Goal: Transaction & Acquisition: Purchase product/service

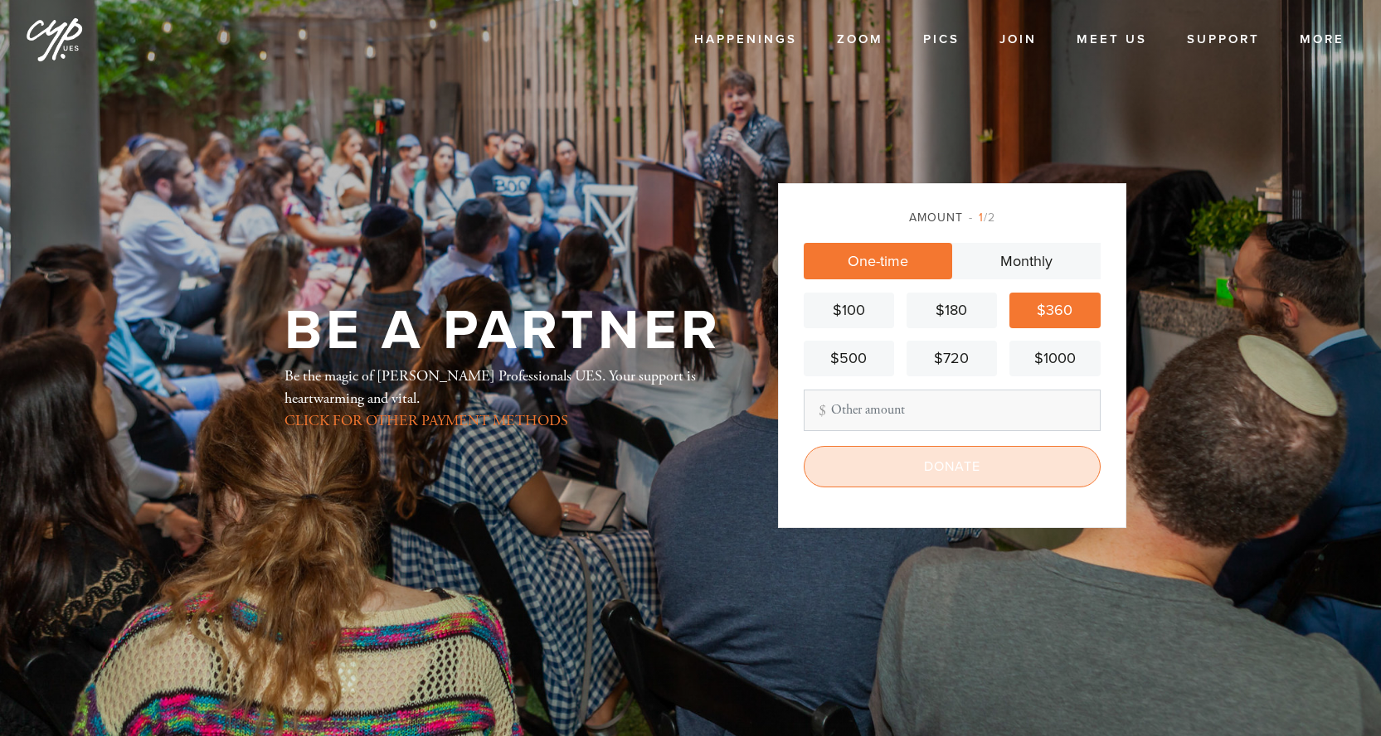
click at [914, 450] on input "Donate" at bounding box center [952, 466] width 297 height 41
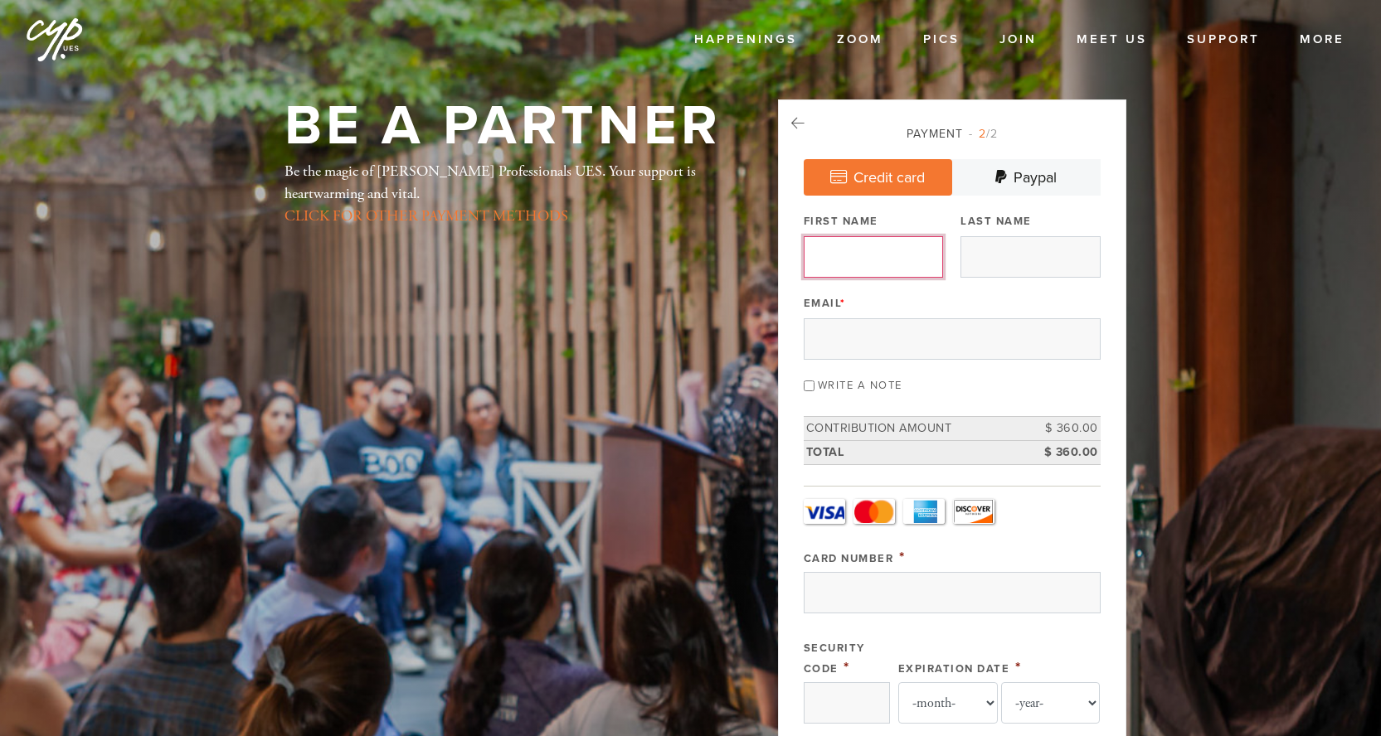
click at [921, 275] on input "First Name" at bounding box center [873, 256] width 139 height 41
type input "[PERSON_NAME]"
type input "[PERSON_NAME][EMAIL_ADDRESS][PERSON_NAME][DOMAIN_NAME]"
type input "81 Downs Path"
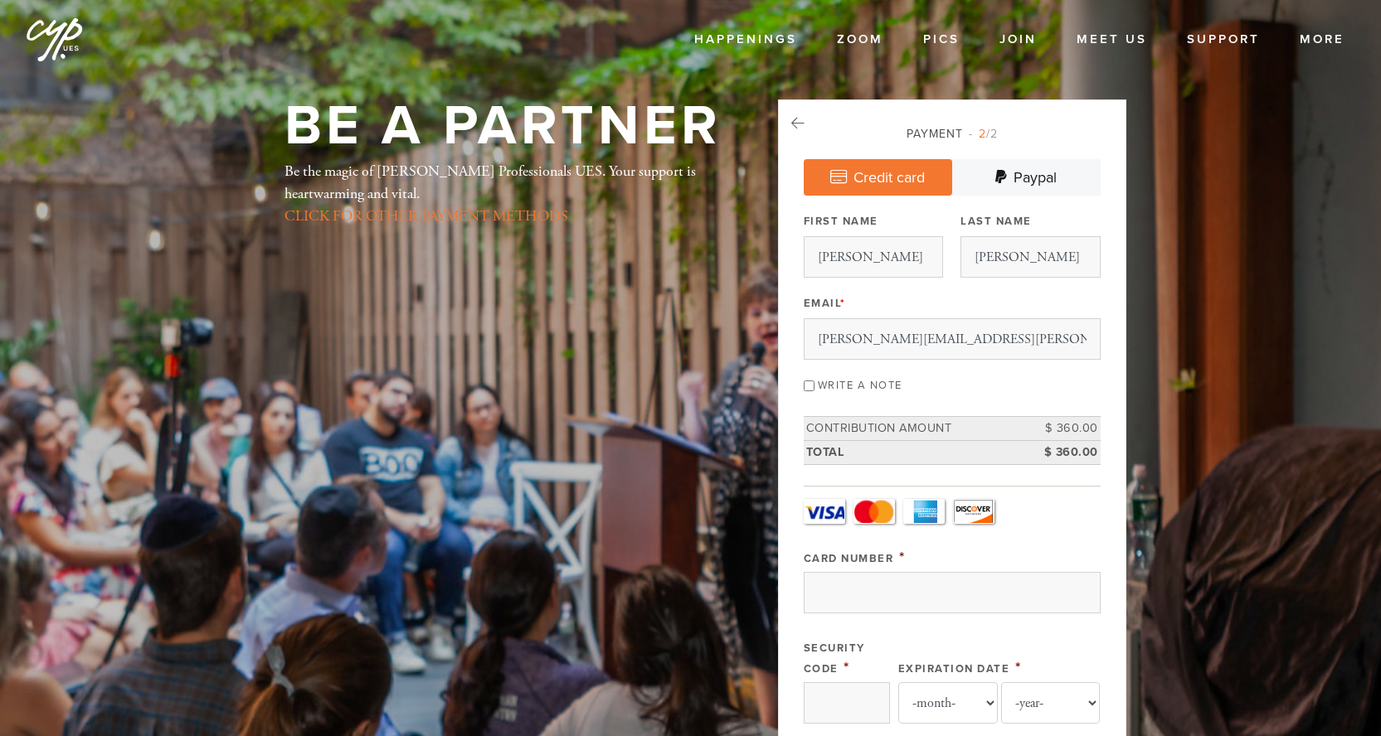
type input "[GEOGRAPHIC_DATA]"
type input "NY"
type input "11968"
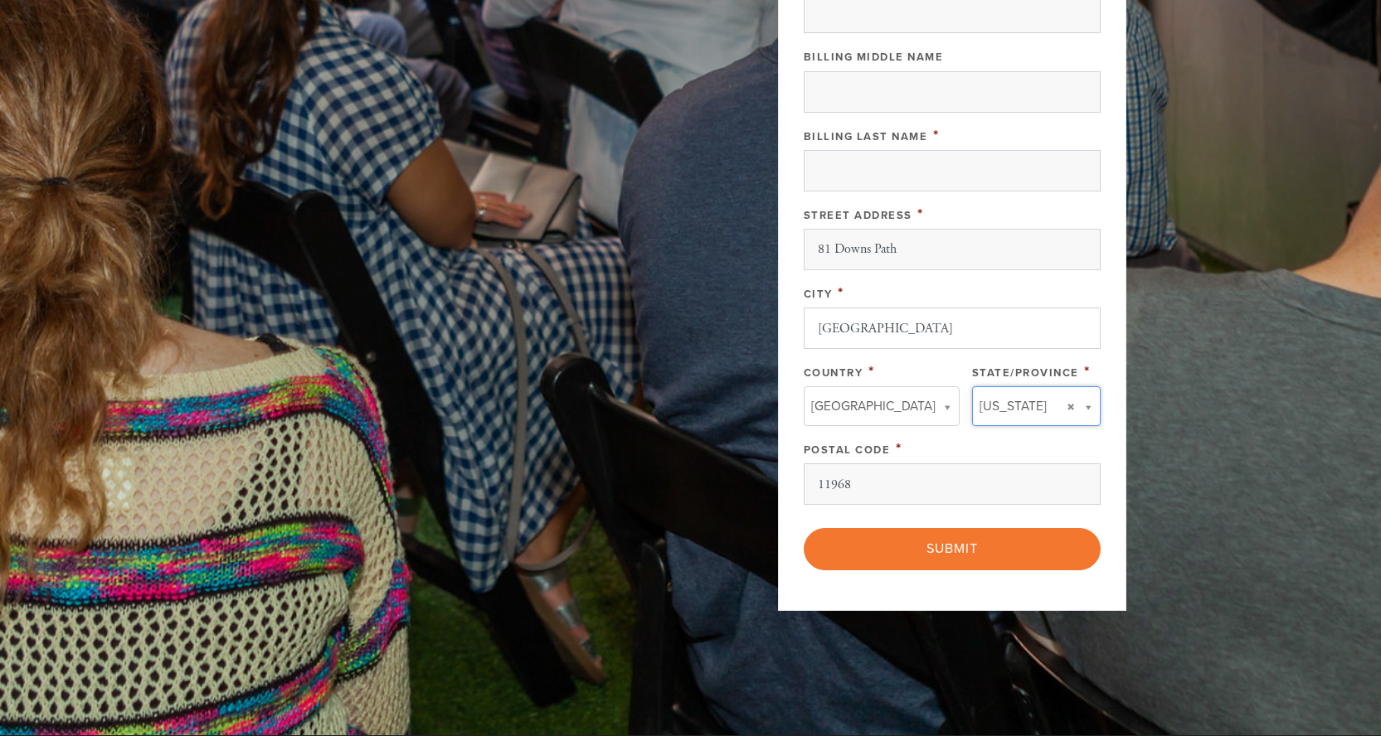
type input "NY"
type input "[GEOGRAPHIC_DATA]"
click at [1040, 300] on div "City *" at bounding box center [952, 293] width 297 height 21
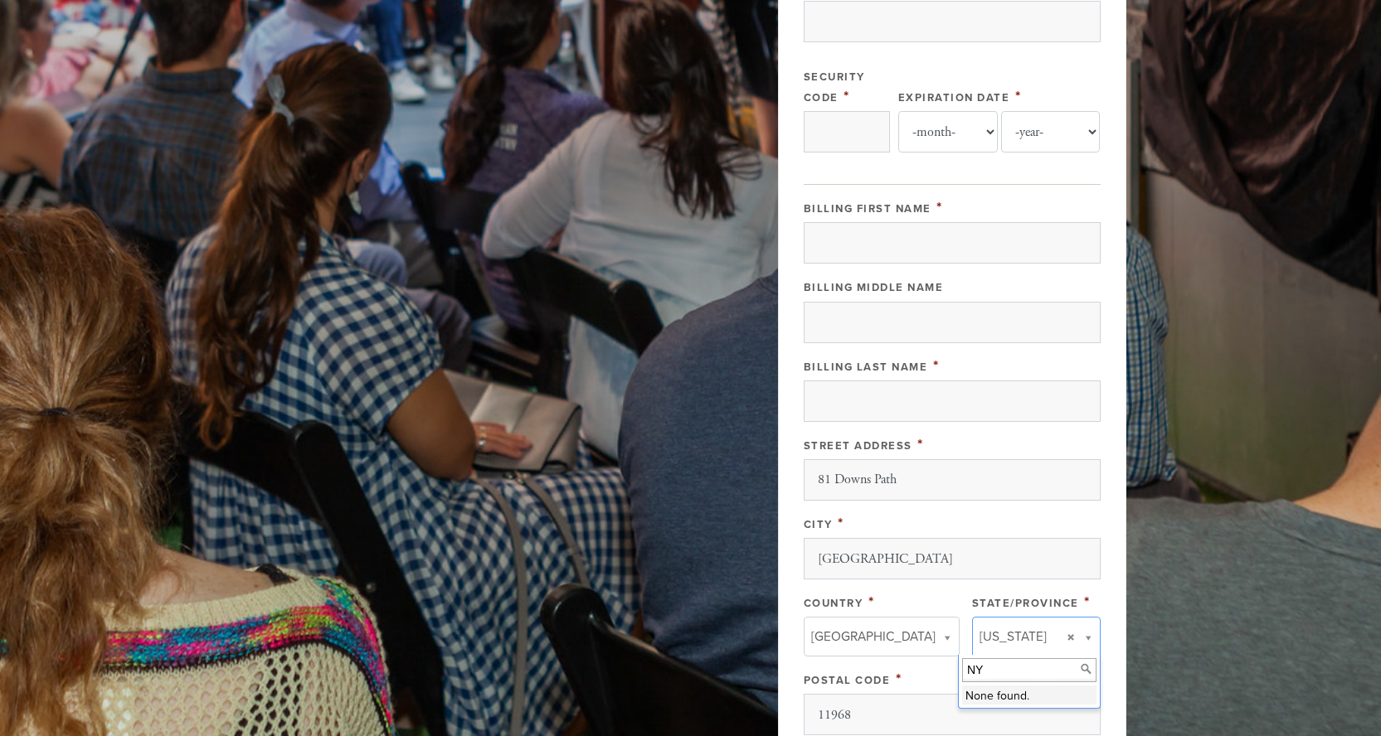
scroll to position [552, 0]
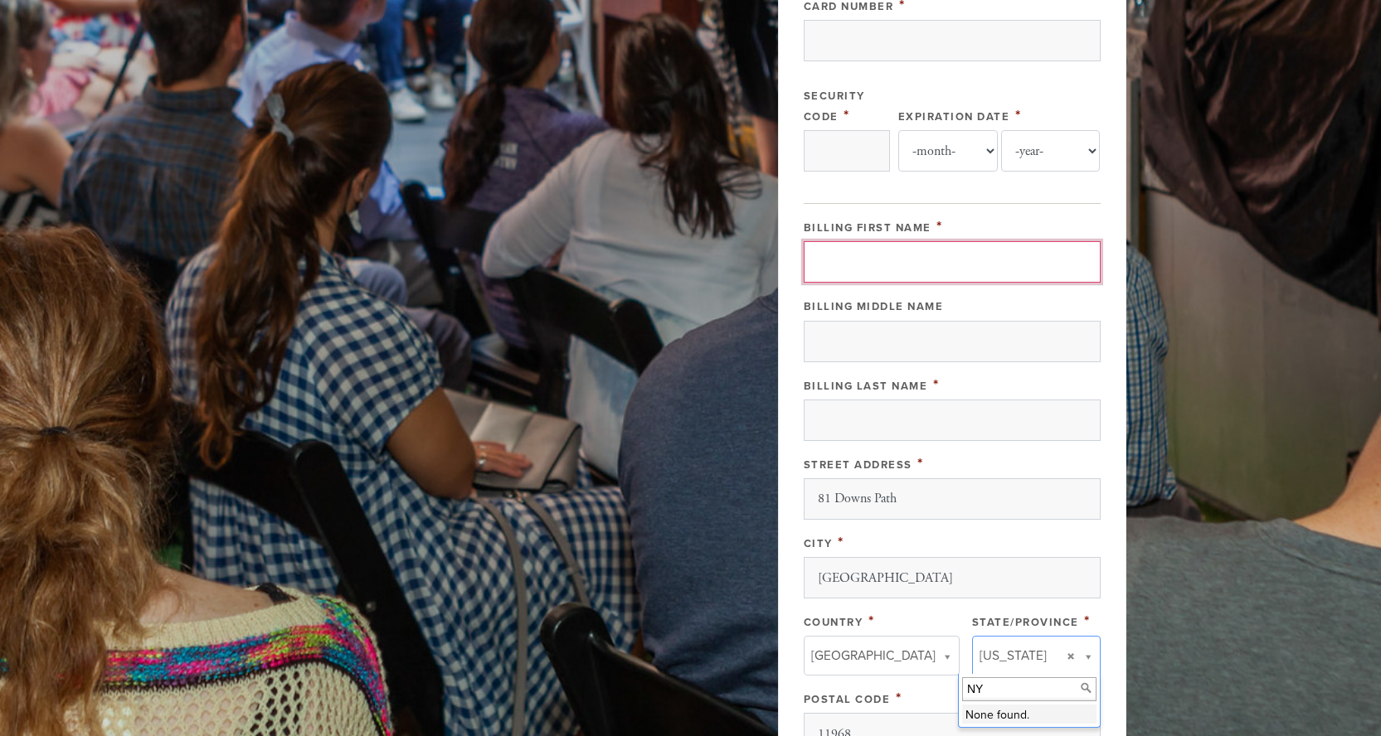
click at [983, 274] on input "Billing First Name" at bounding box center [952, 261] width 297 height 41
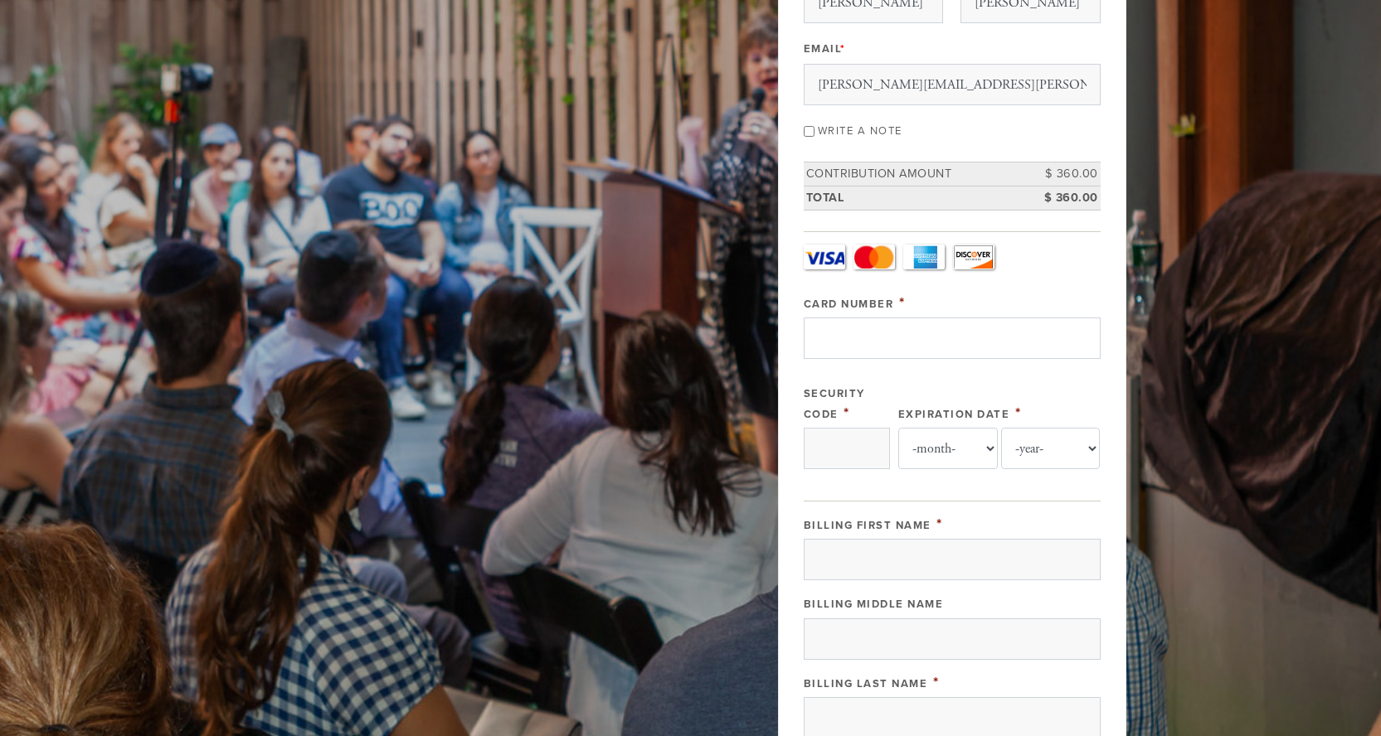
scroll to position [256, 0]
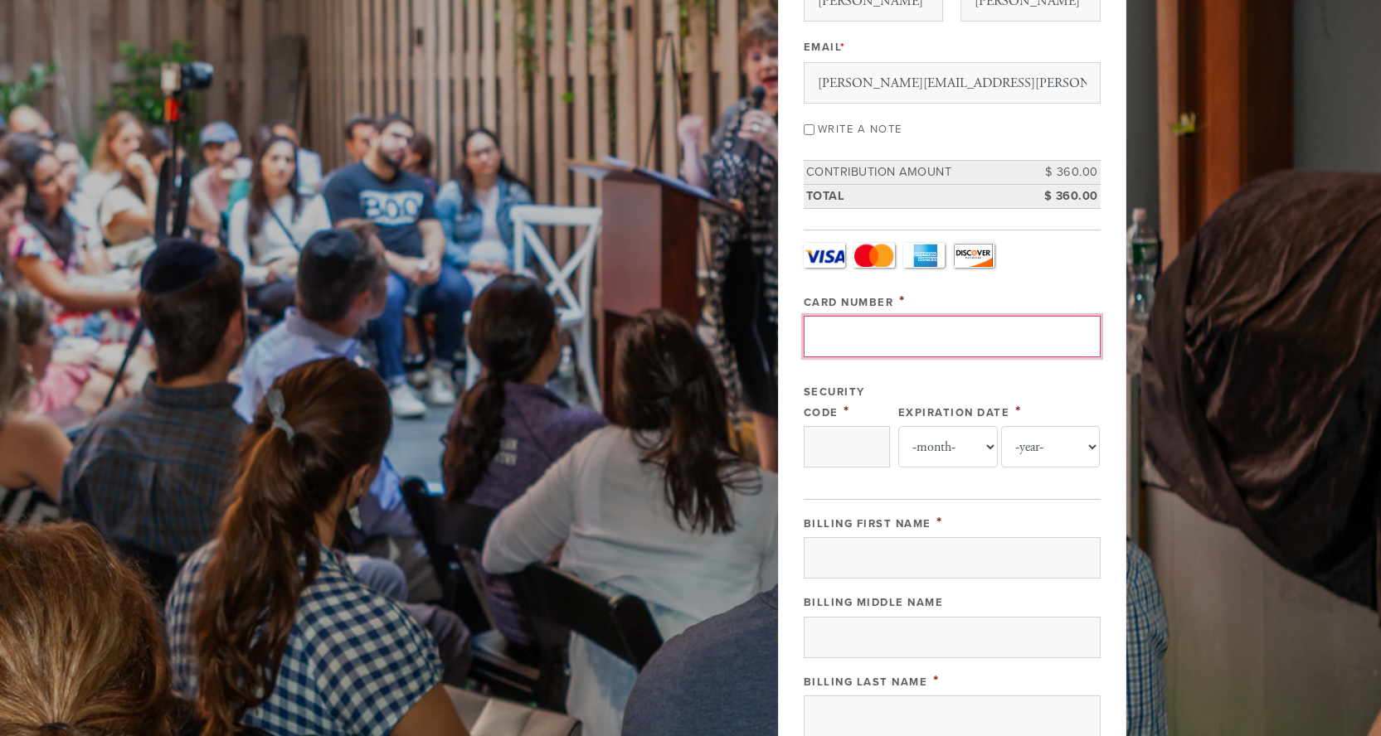
click at [923, 344] on input "Card Number" at bounding box center [952, 336] width 297 height 41
type input "[CREDIT_CARD_NUMBER]"
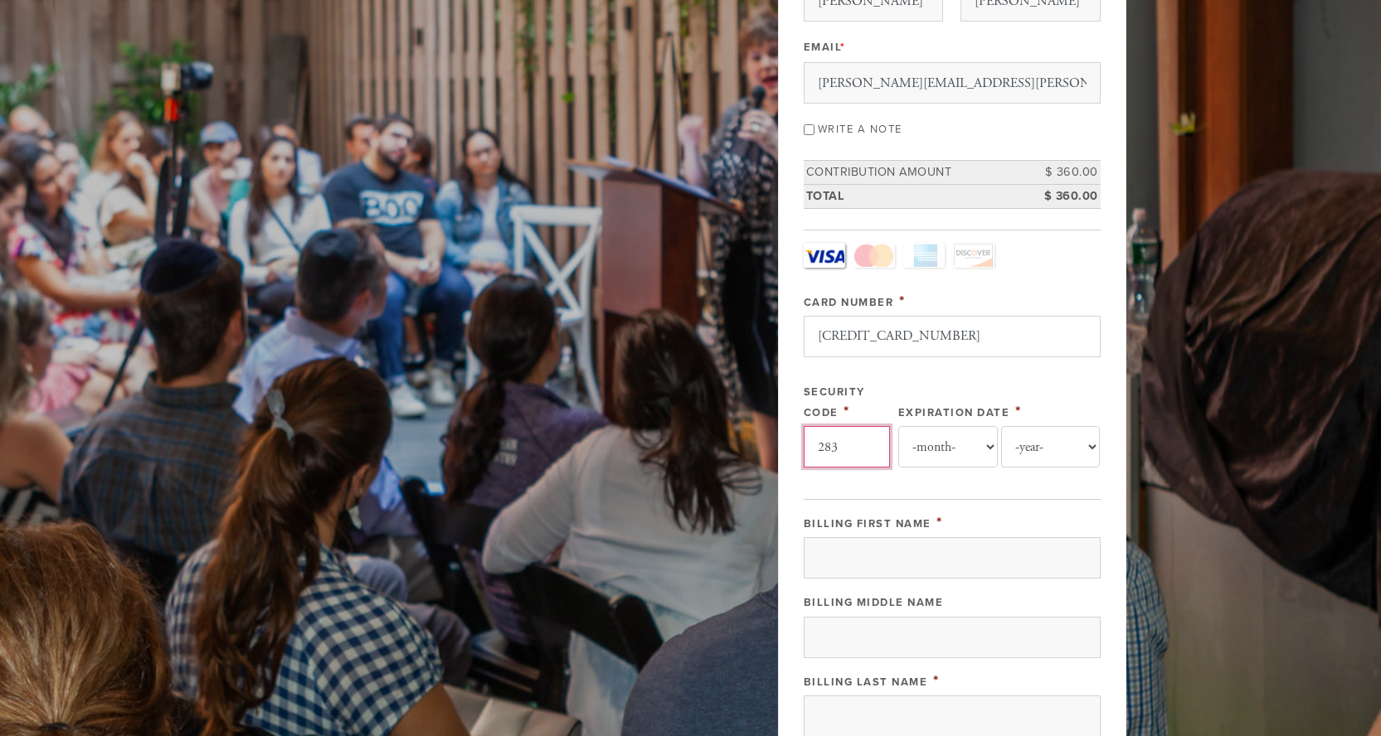
type input "283"
click at [943, 457] on select "-month- 01 02 03 04 05 06 07 08 09 10 11 12" at bounding box center [948, 446] width 100 height 41
select select "10"
click at [898, 426] on select "-month- 01 02 03 04 05 06 07 08 09 10 11 12" at bounding box center [948, 446] width 100 height 41
click at [1054, 448] on select "-year- 2025 2026 2027 2028 2029 2030 2031 2032 2033 2034 2035" at bounding box center [1051, 446] width 100 height 41
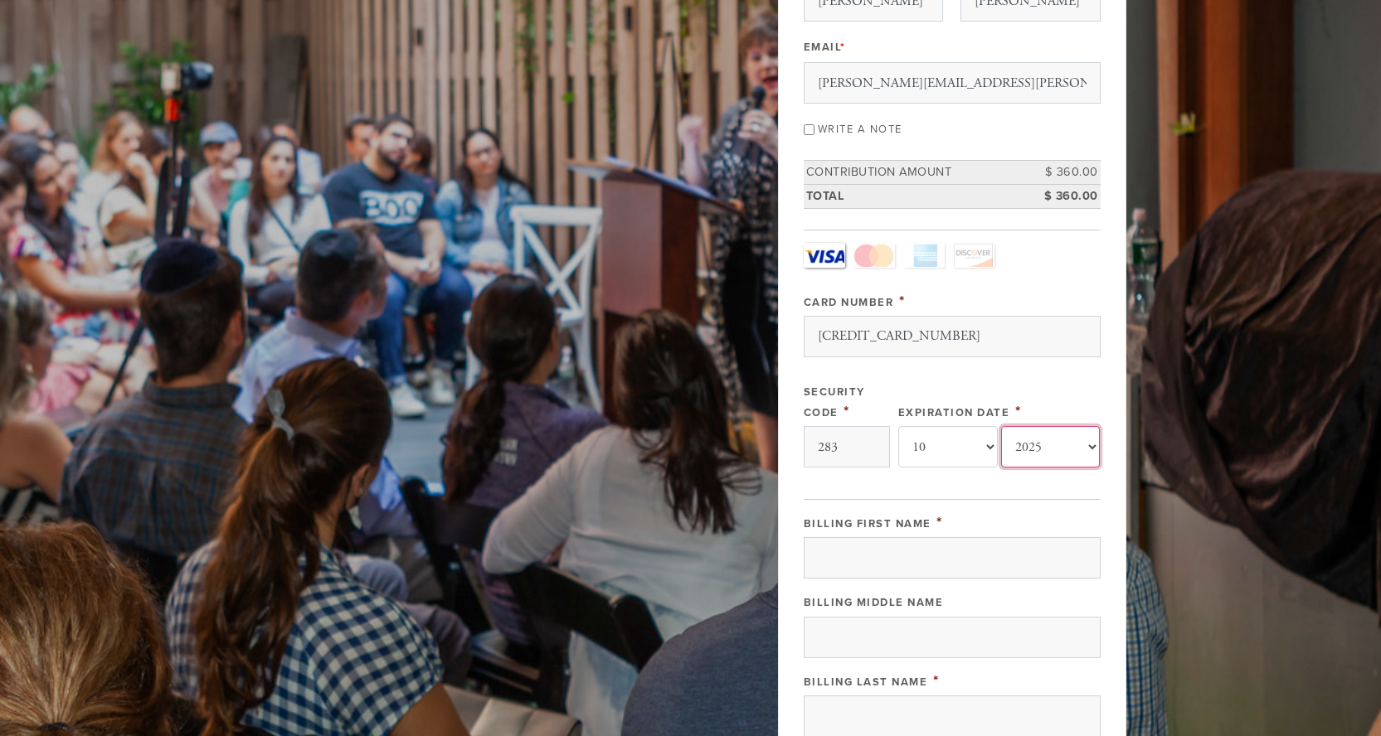
click at [1001, 426] on select "-year- 2025 2026 2027 2028 2029 2030 2031 2032 2033 2034 2035" at bounding box center [1051, 446] width 100 height 41
click at [1047, 456] on select "-year- 2025 2026 2027 2028 2029 2030 2031 2032 2033 2034 2035" at bounding box center [1051, 446] width 100 height 41
select select "2027"
click at [1001, 426] on select "-year- 2025 2026 2027 2028 2029 2030 2031 2032 2033 2034 2035" at bounding box center [1051, 446] width 100 height 41
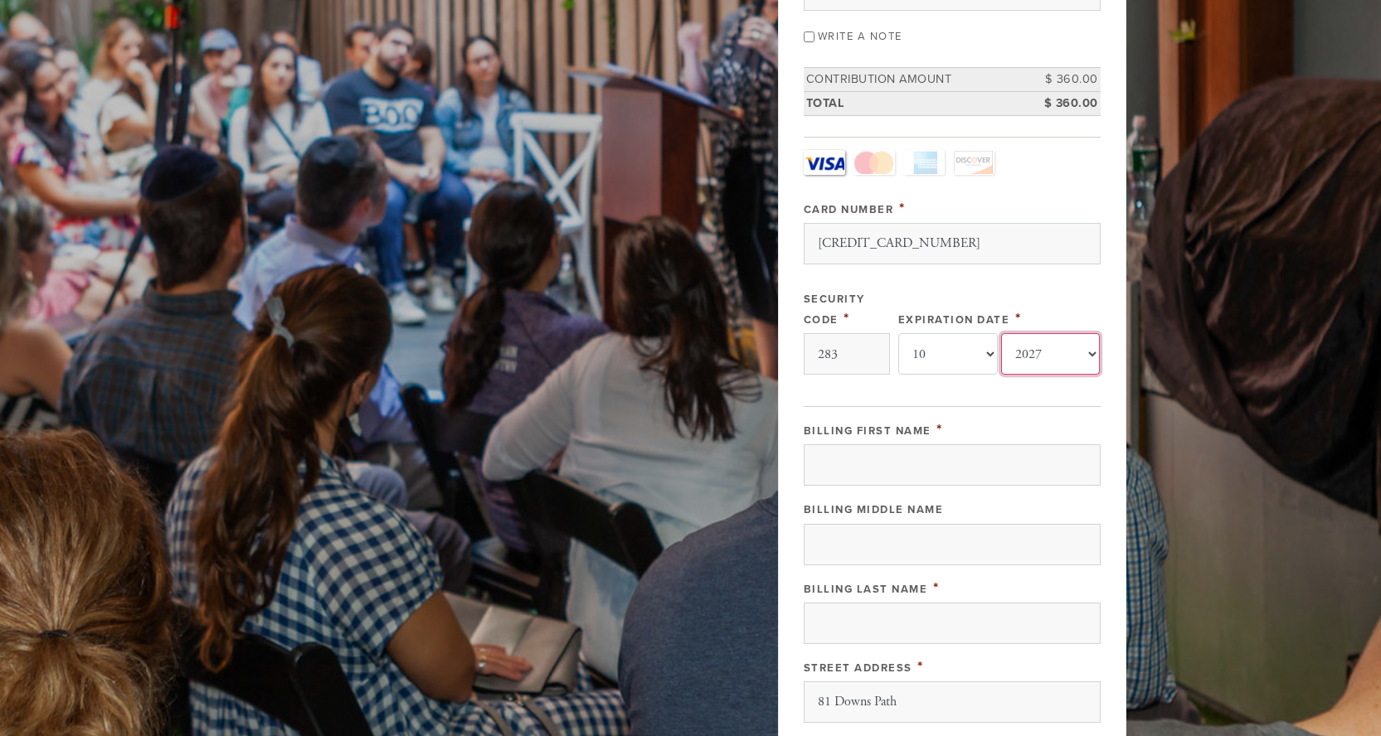
scroll to position [354, 0]
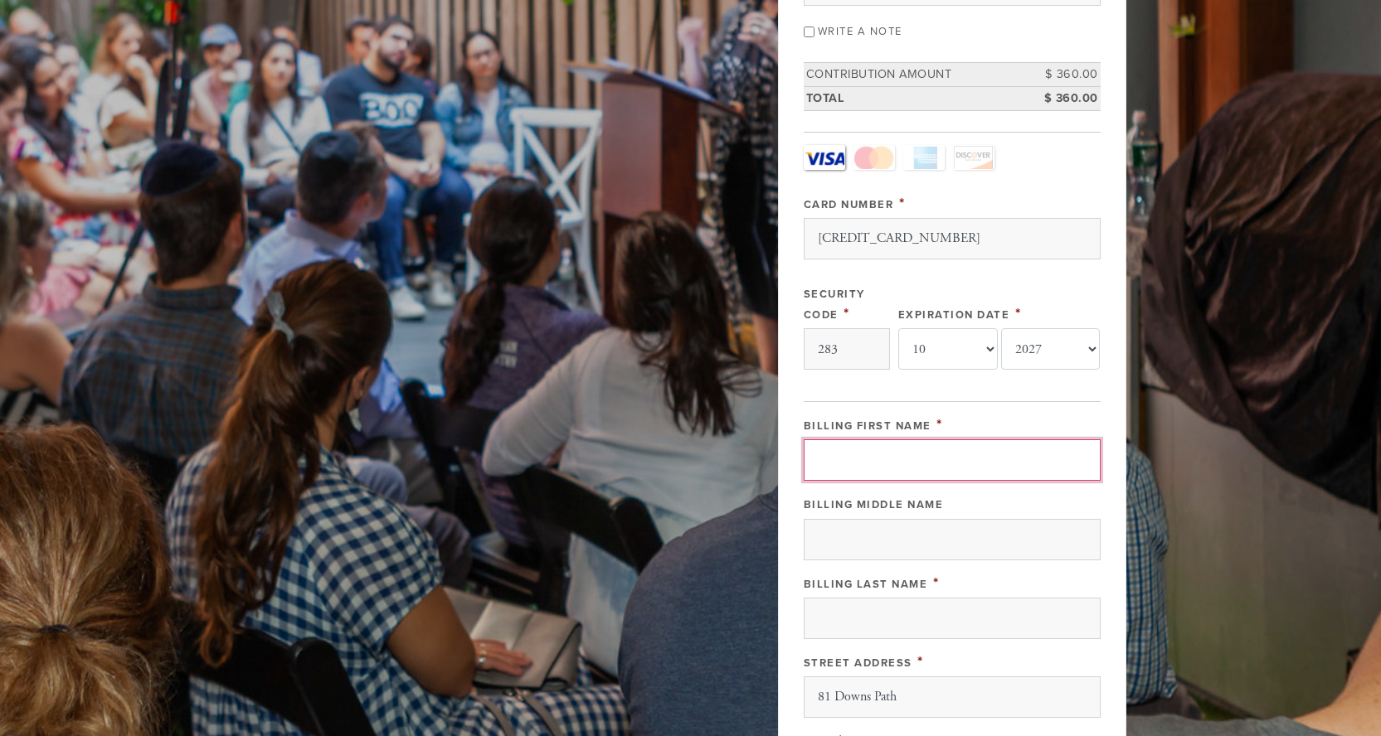
click at [951, 445] on input "Billing First Name" at bounding box center [952, 460] width 297 height 41
click at [945, 443] on input "Billing First Name" at bounding box center [952, 460] width 297 height 41
type input "[PERSON_NAME]"
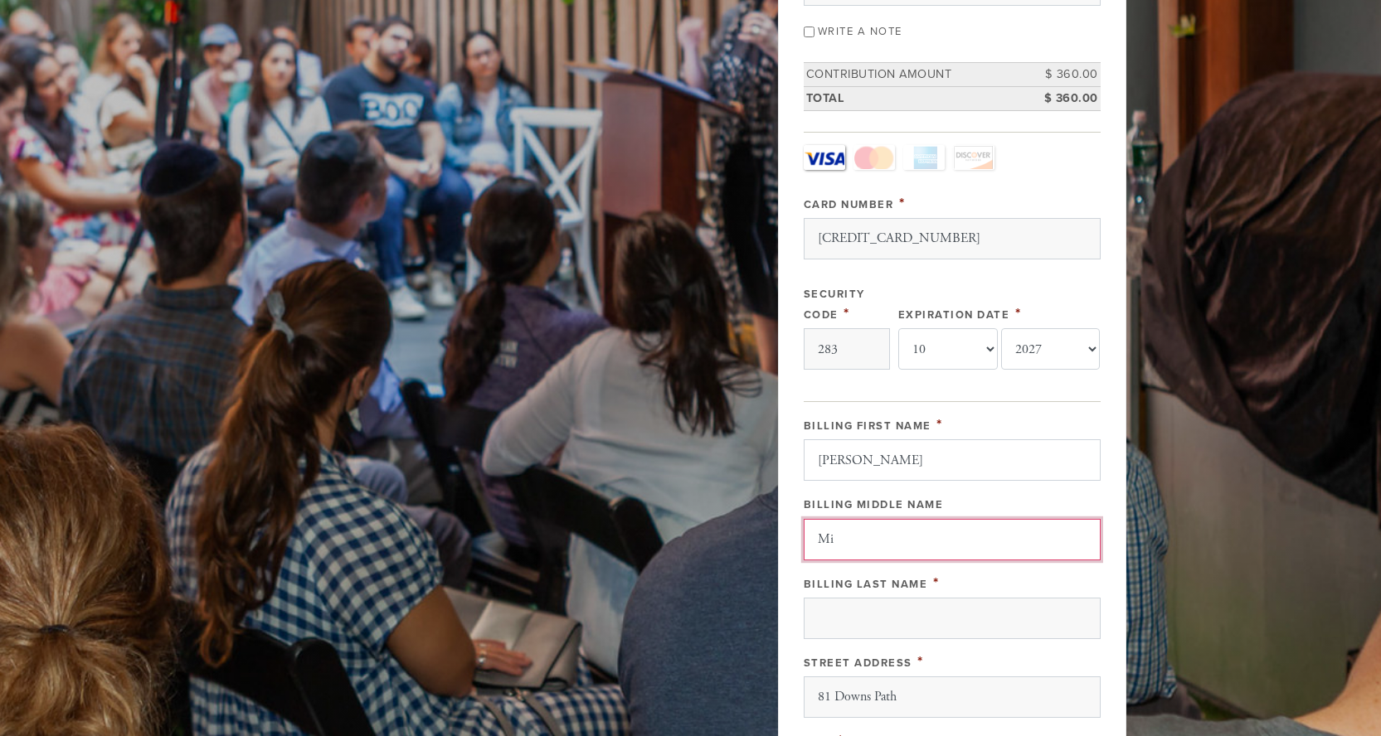
type input "M"
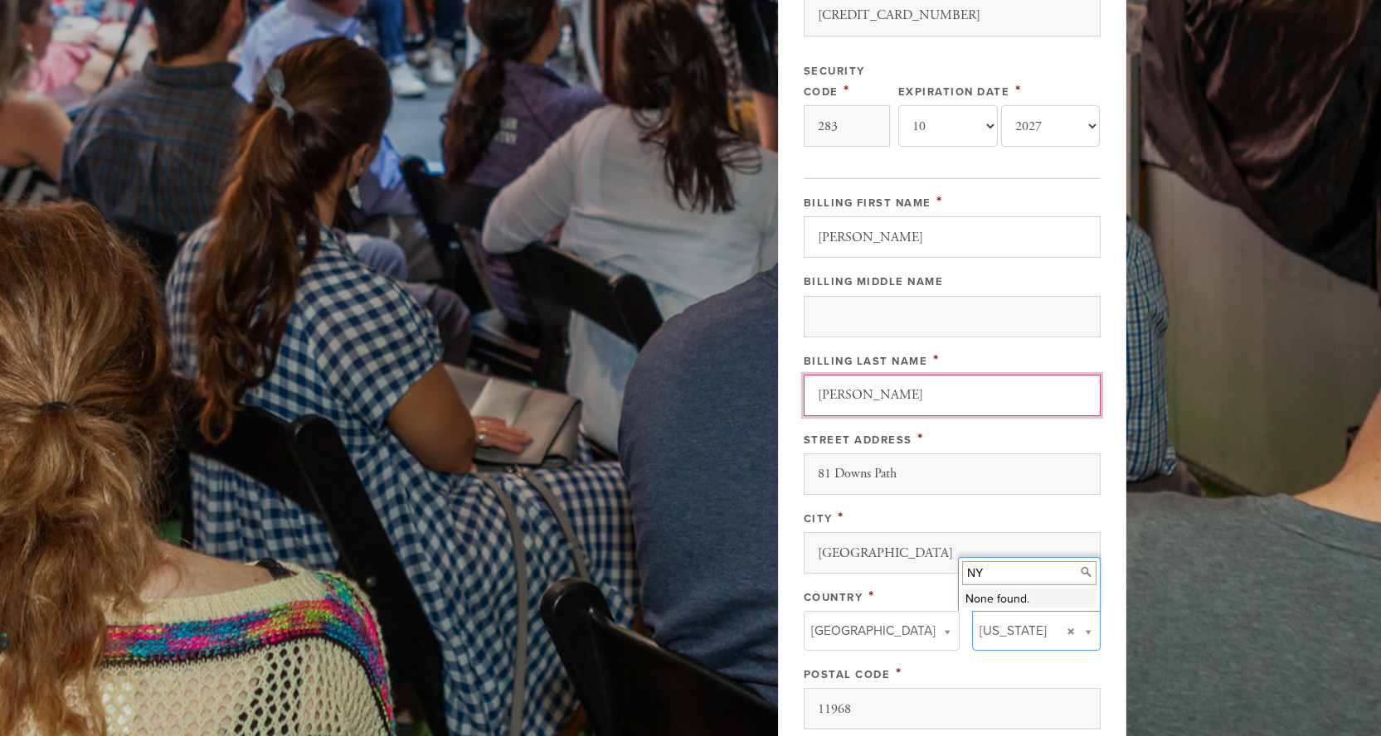
scroll to position [614, 0]
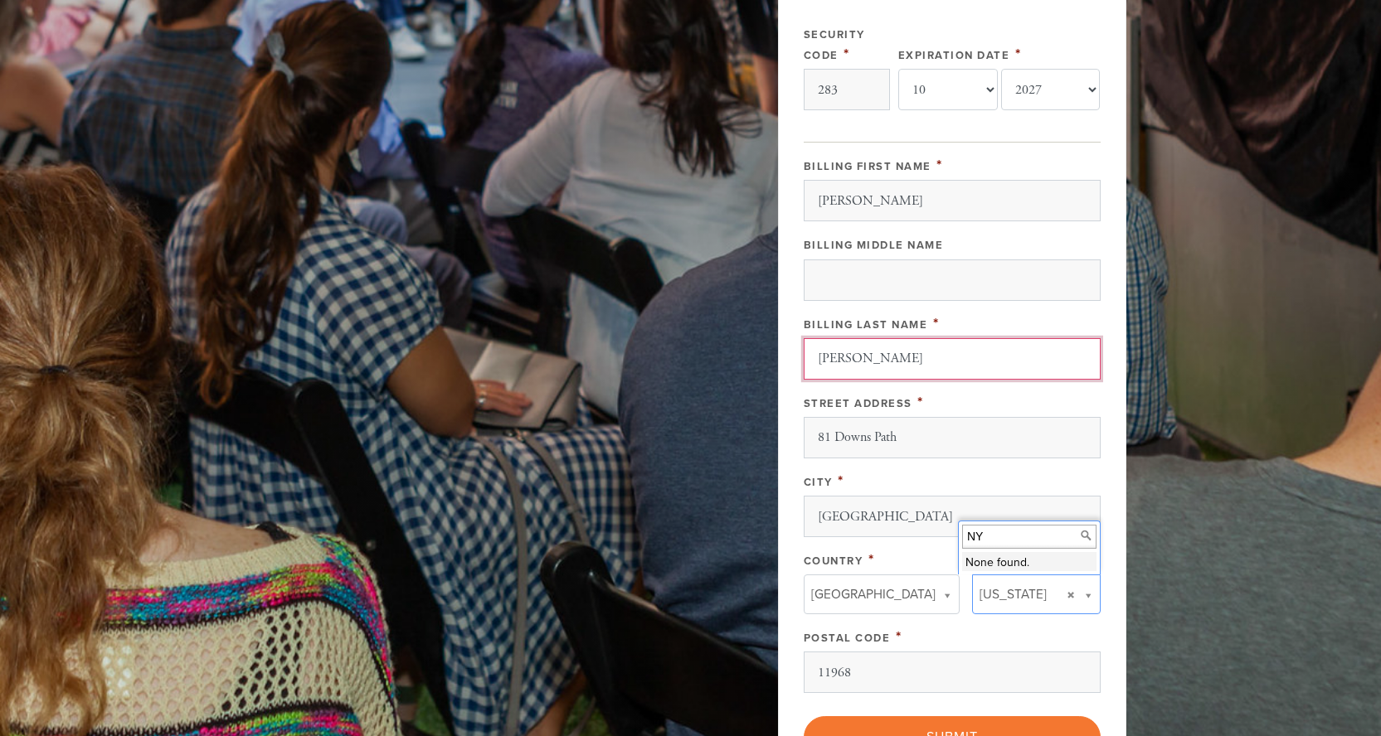
type input "[PERSON_NAME]"
click at [944, 407] on div "Street Address *" at bounding box center [952, 402] width 297 height 21
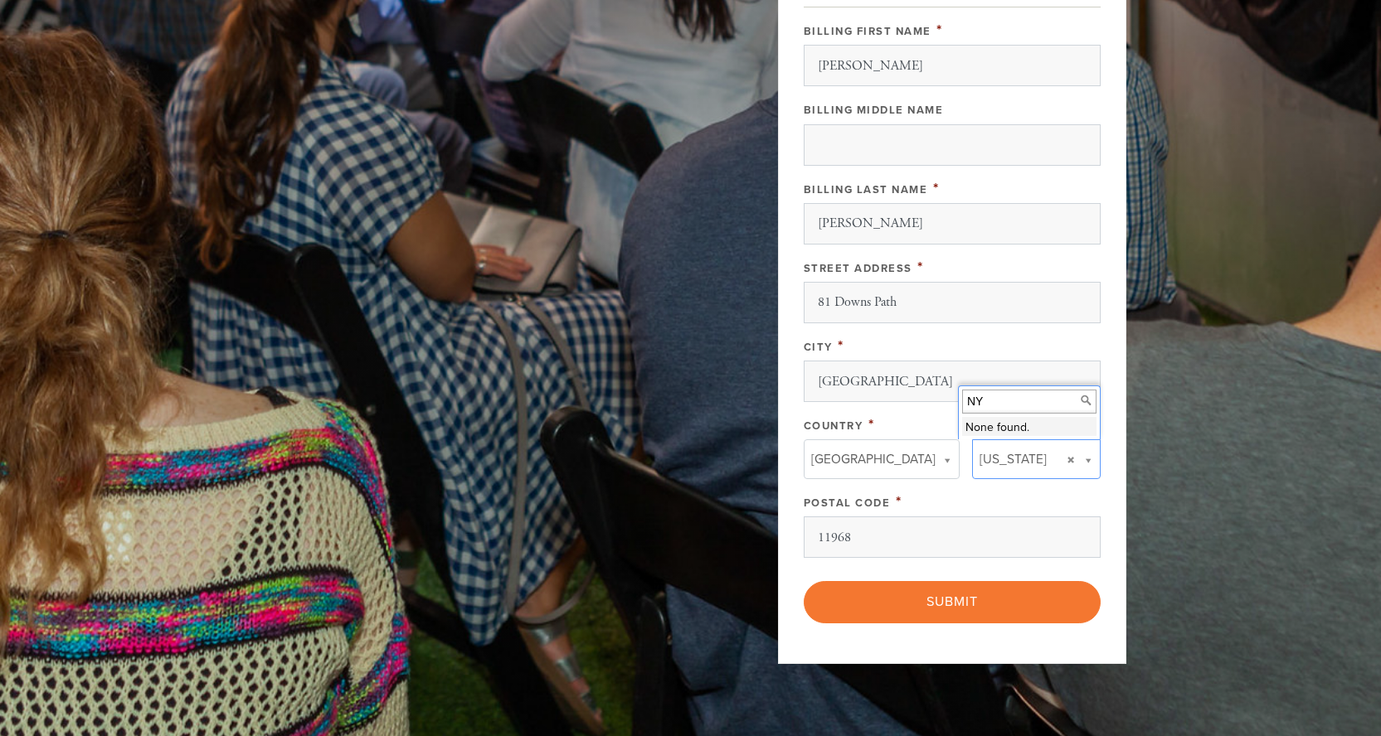
scroll to position [760, 0]
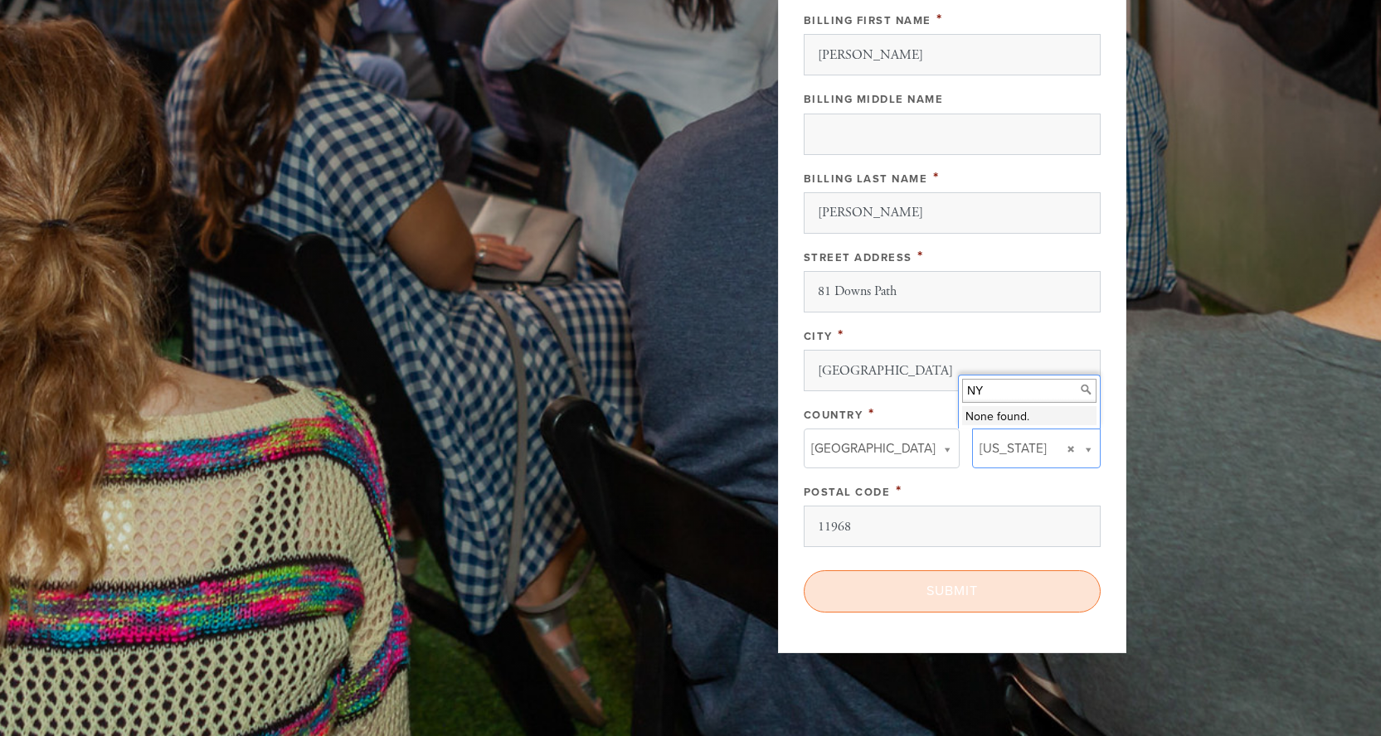
click at [944, 592] on input "Submit" at bounding box center [952, 591] width 297 height 41
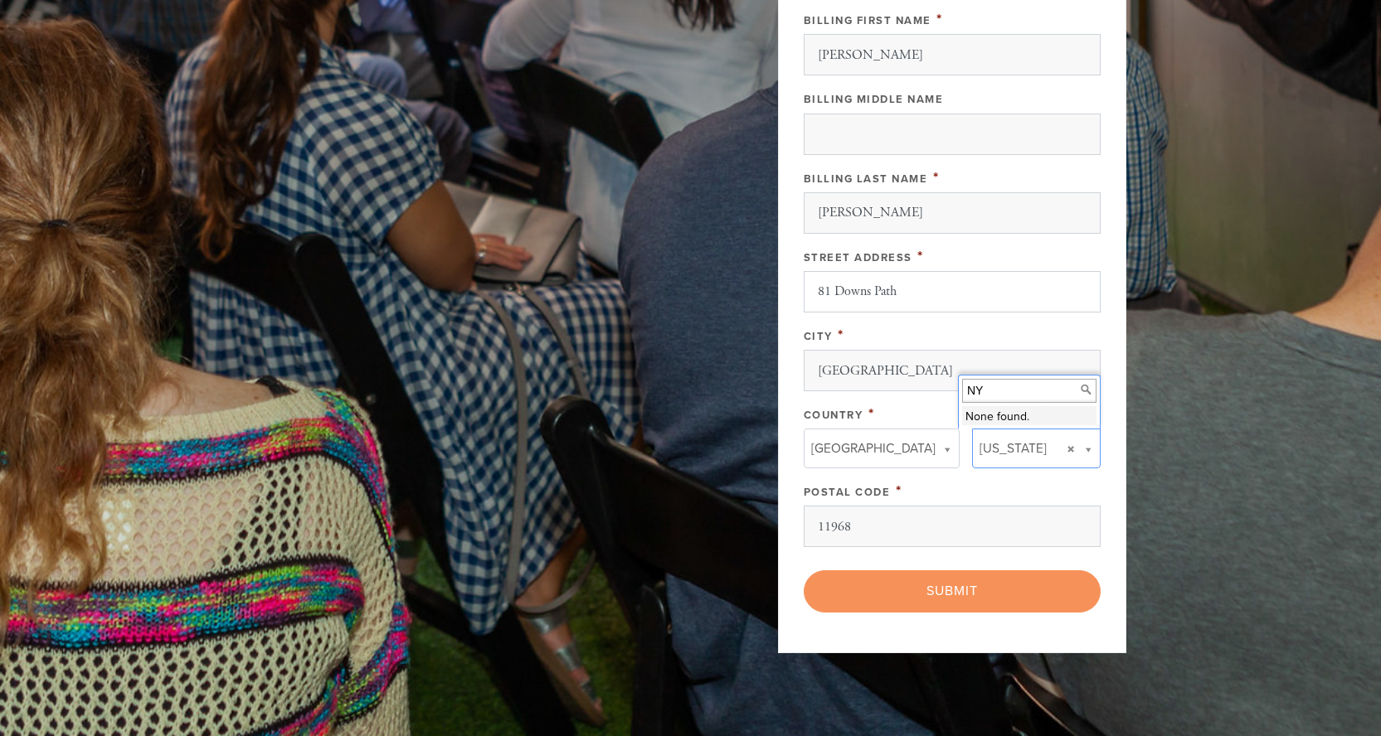
scroll to position [748, 0]
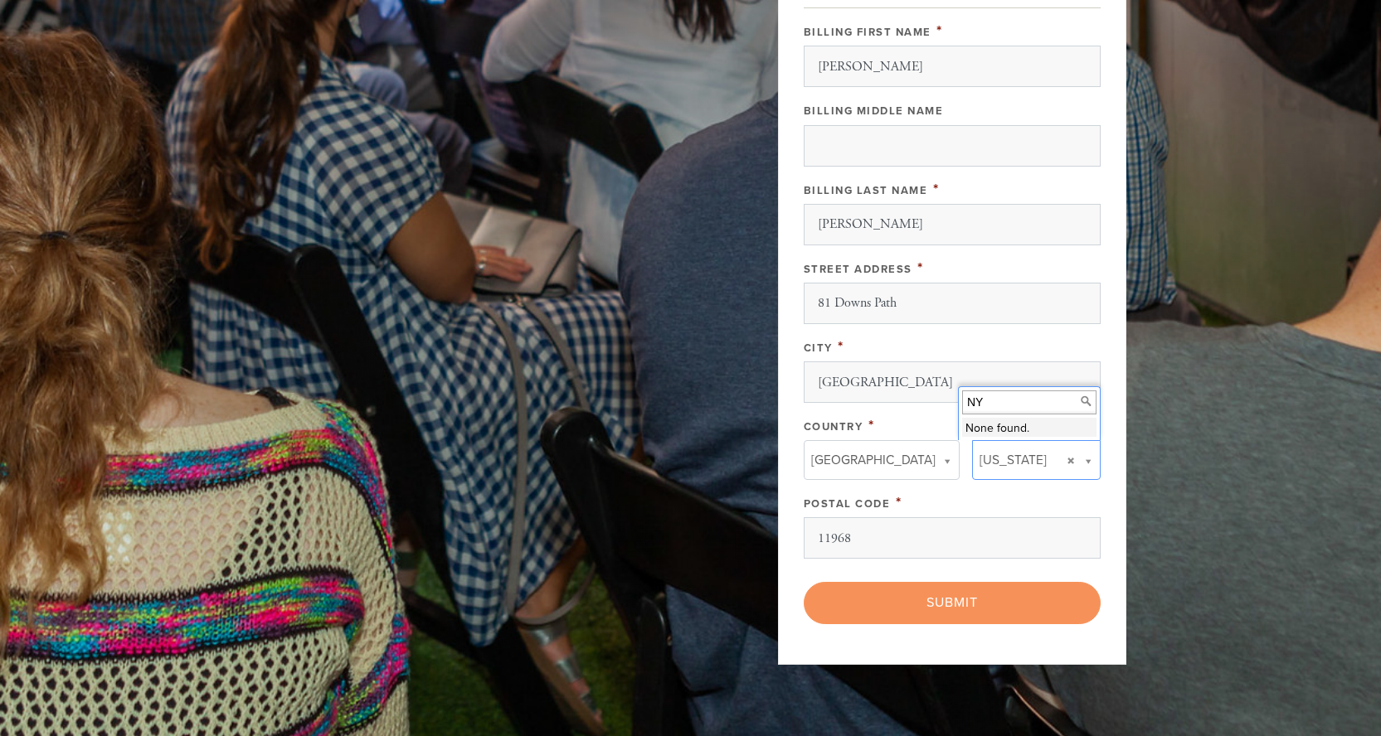
click at [1013, 409] on input "NY" at bounding box center [1029, 403] width 134 height 24
click at [975, 601] on div "< Previous Page Submit" at bounding box center [952, 602] width 297 height 41
